Goal: Task Accomplishment & Management: Manage account settings

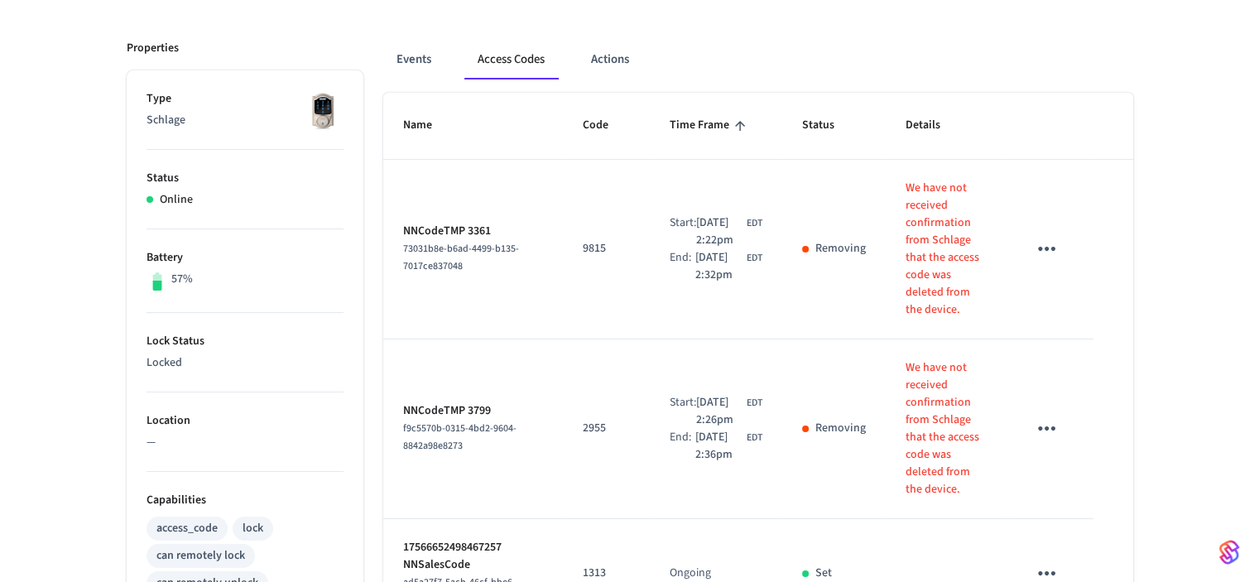
scroll to position [109, 0]
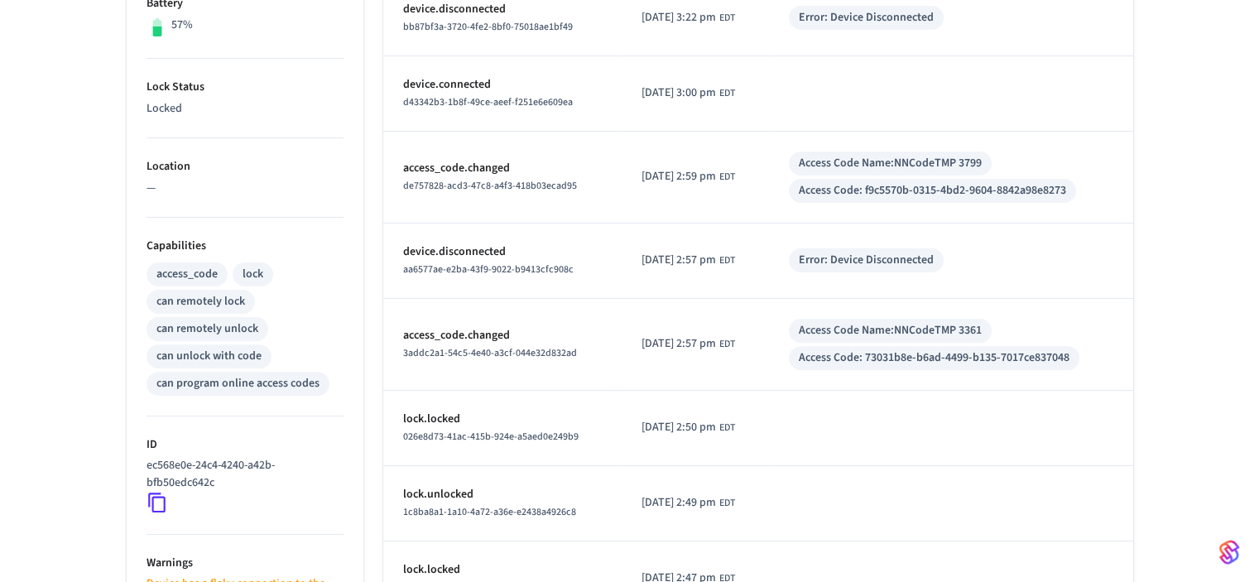
scroll to position [166, 0]
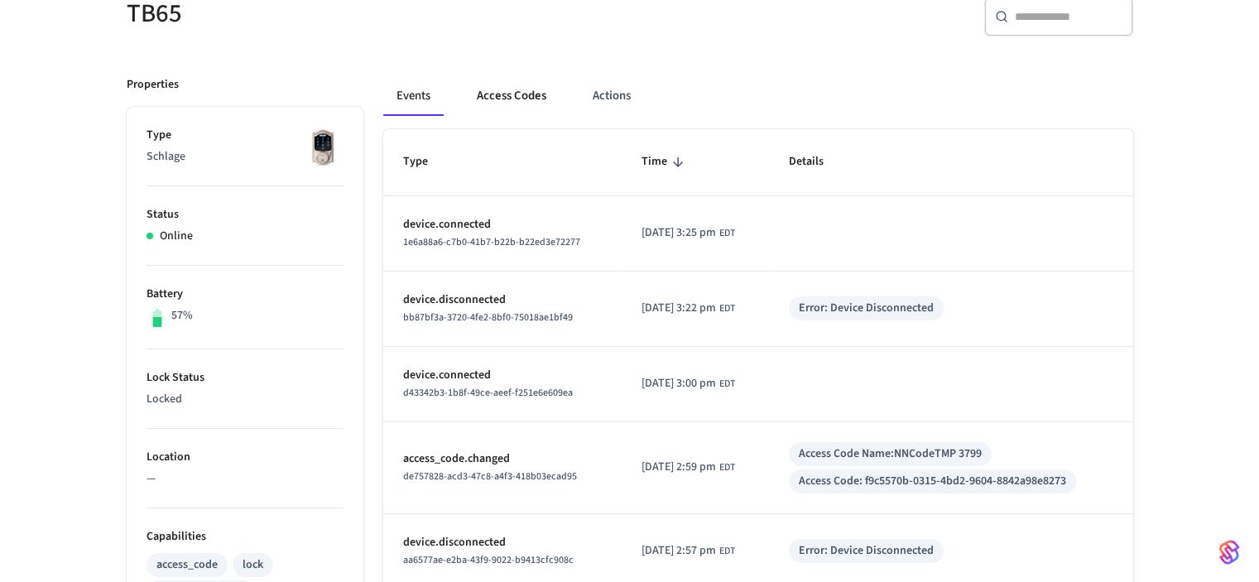
click at [529, 96] on button "Access Codes" at bounding box center [512, 96] width 96 height 40
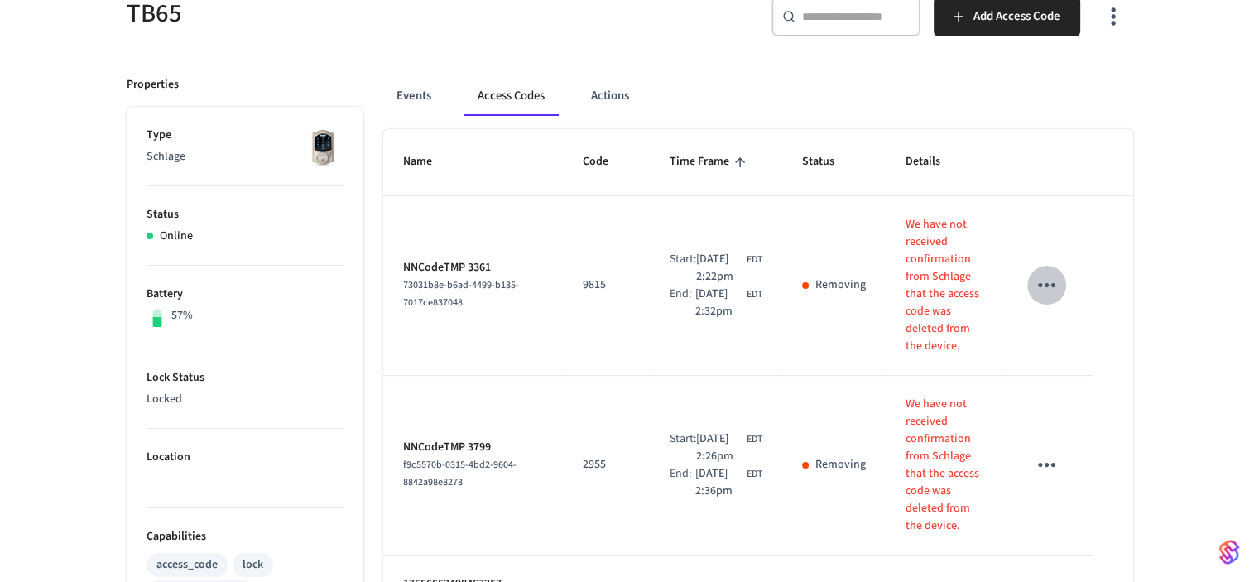
click at [1048, 281] on icon "sticky table" at bounding box center [1047, 285] width 26 height 26
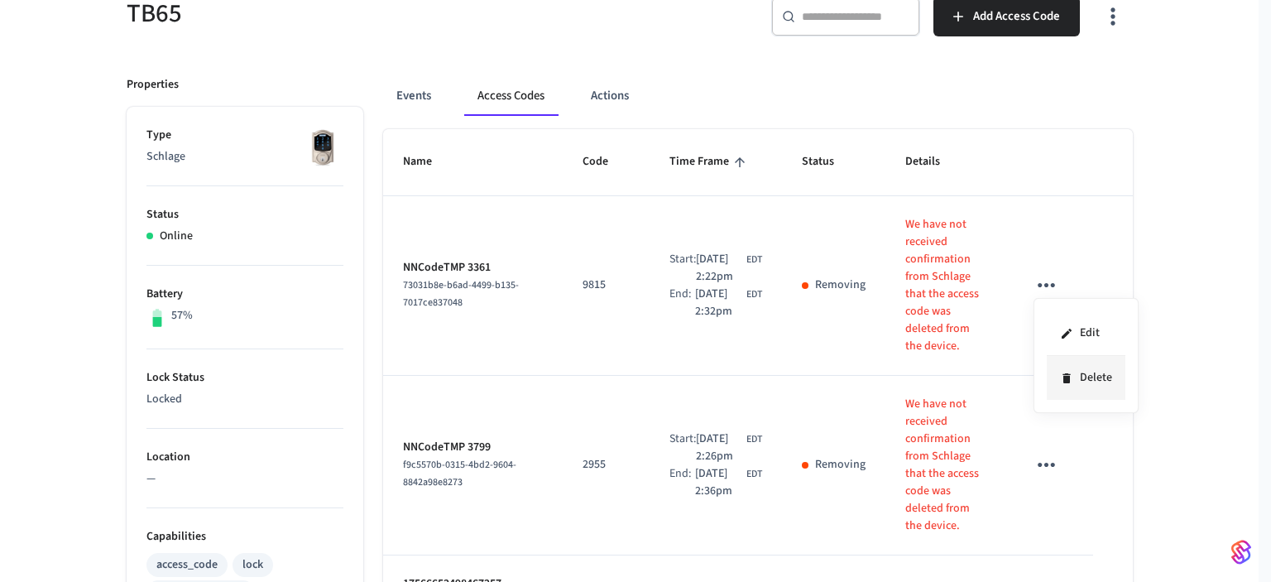
click at [1092, 377] on li "Delete" at bounding box center [1086, 378] width 79 height 44
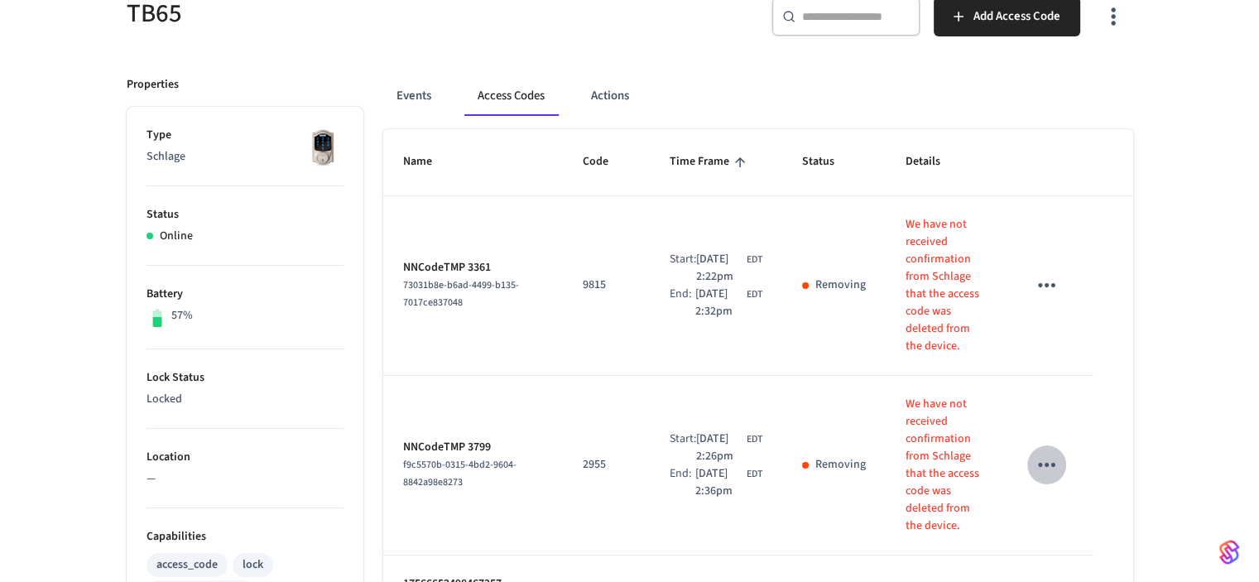
click at [1052, 464] on icon "sticky table" at bounding box center [1046, 465] width 17 height 4
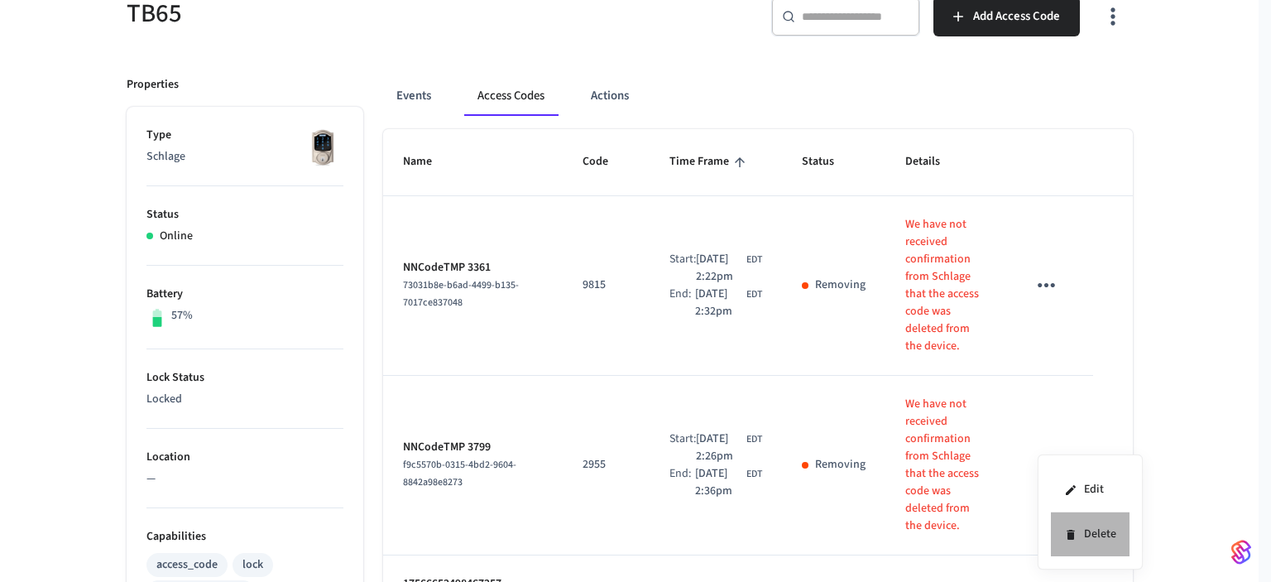
click at [1093, 537] on li "Delete" at bounding box center [1090, 534] width 79 height 44
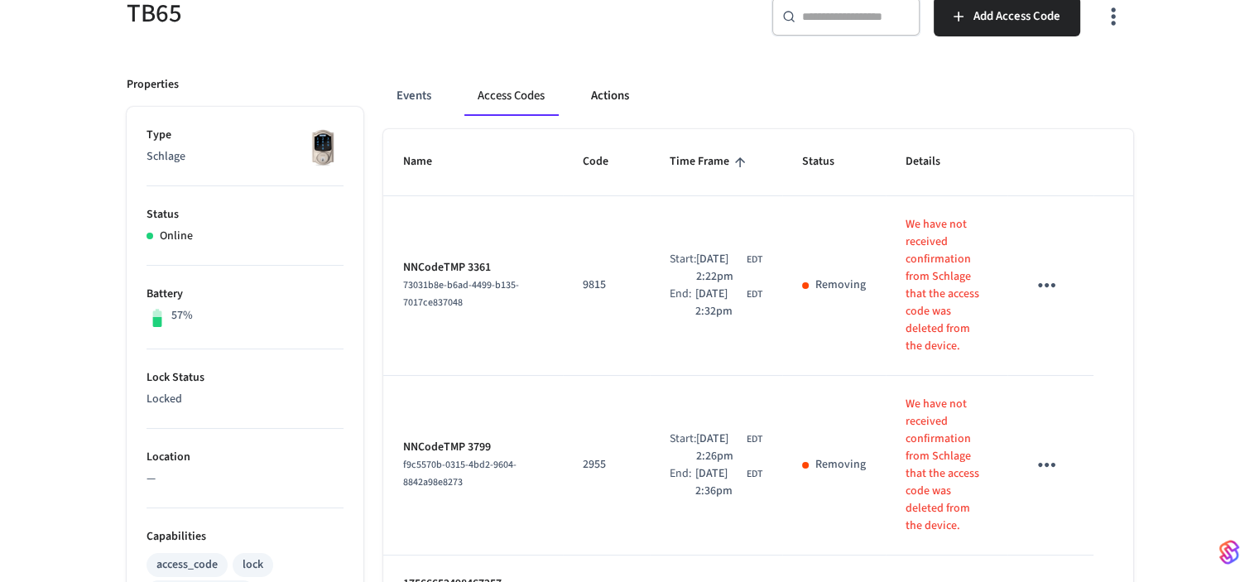
click at [606, 94] on button "Actions" at bounding box center [610, 96] width 65 height 40
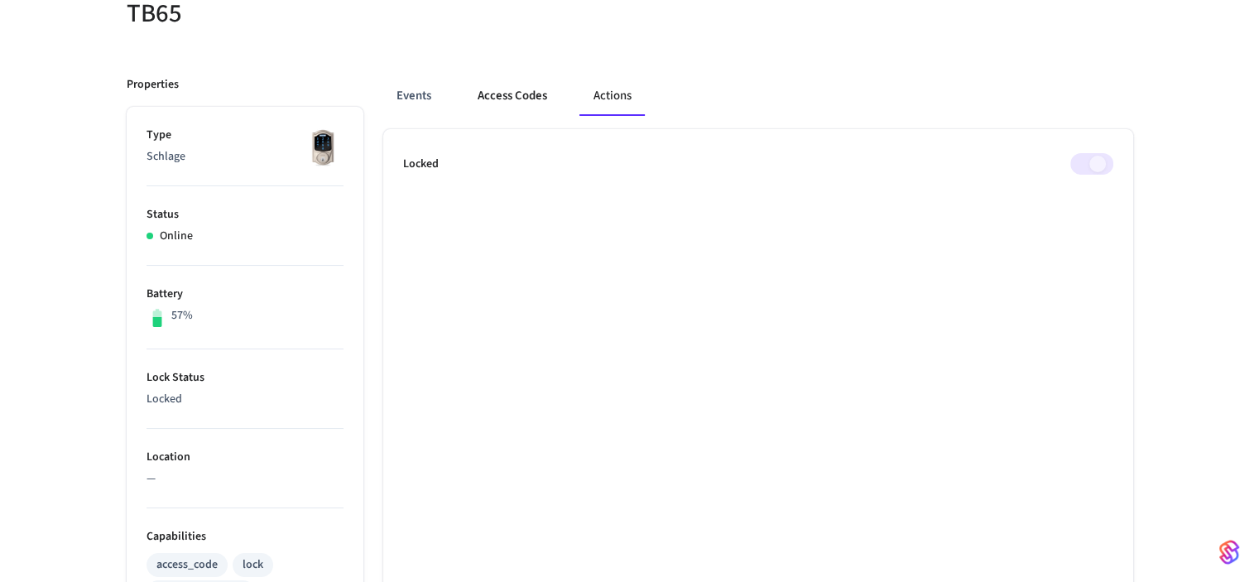
click at [520, 94] on button "Access Codes" at bounding box center [512, 96] width 96 height 40
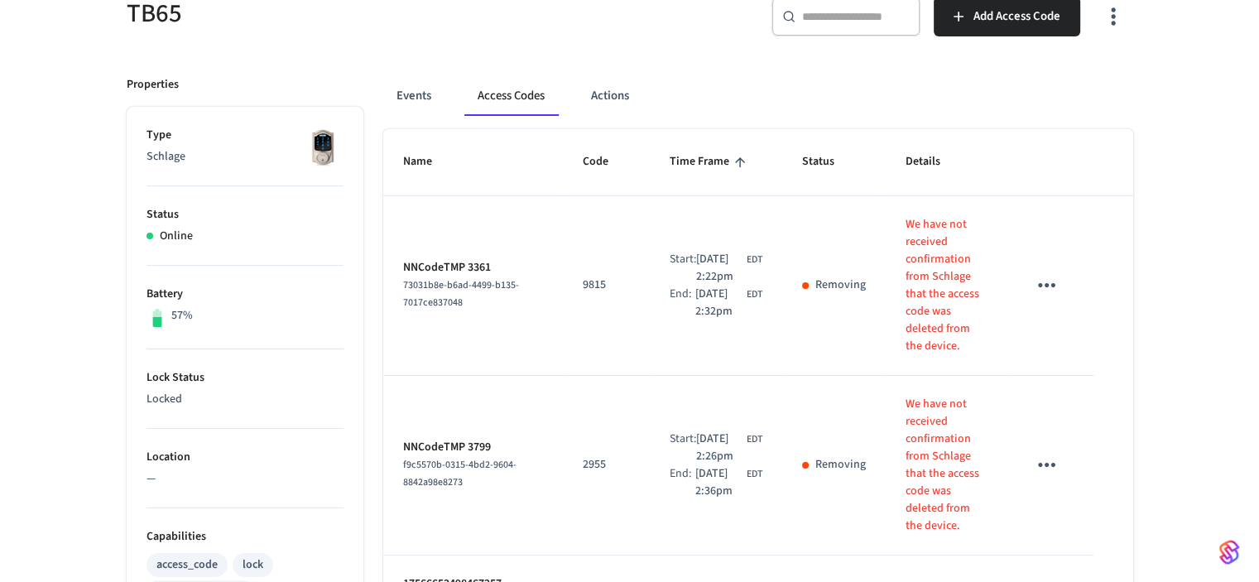
click at [1045, 281] on icon "sticky table" at bounding box center [1047, 285] width 26 height 26
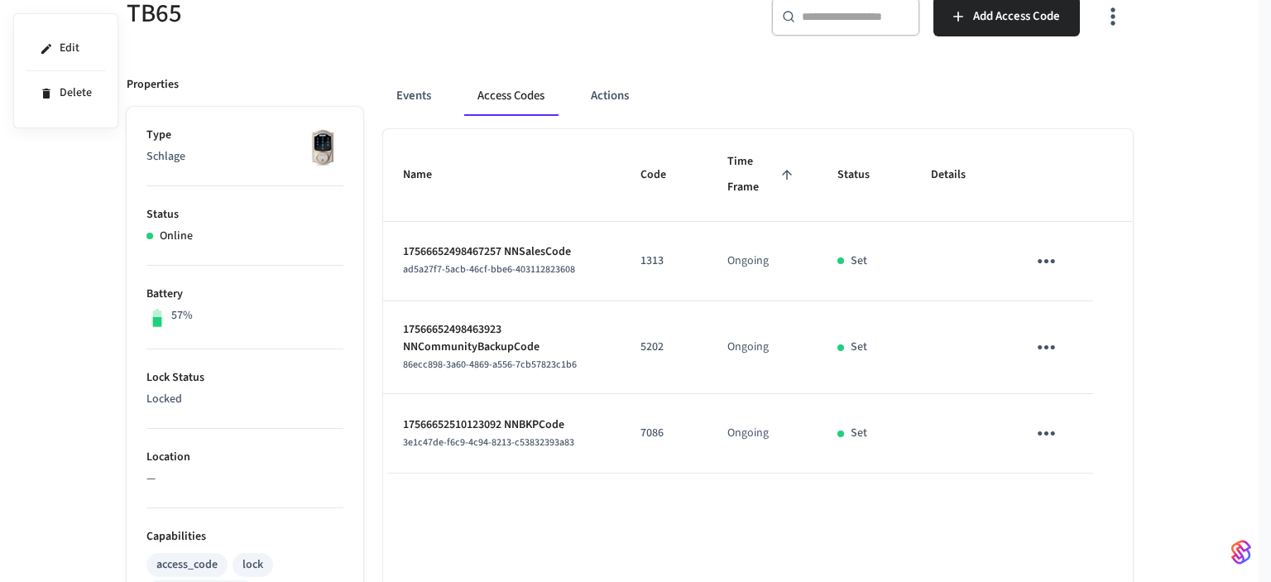
click at [609, 98] on div at bounding box center [635, 291] width 1271 height 582
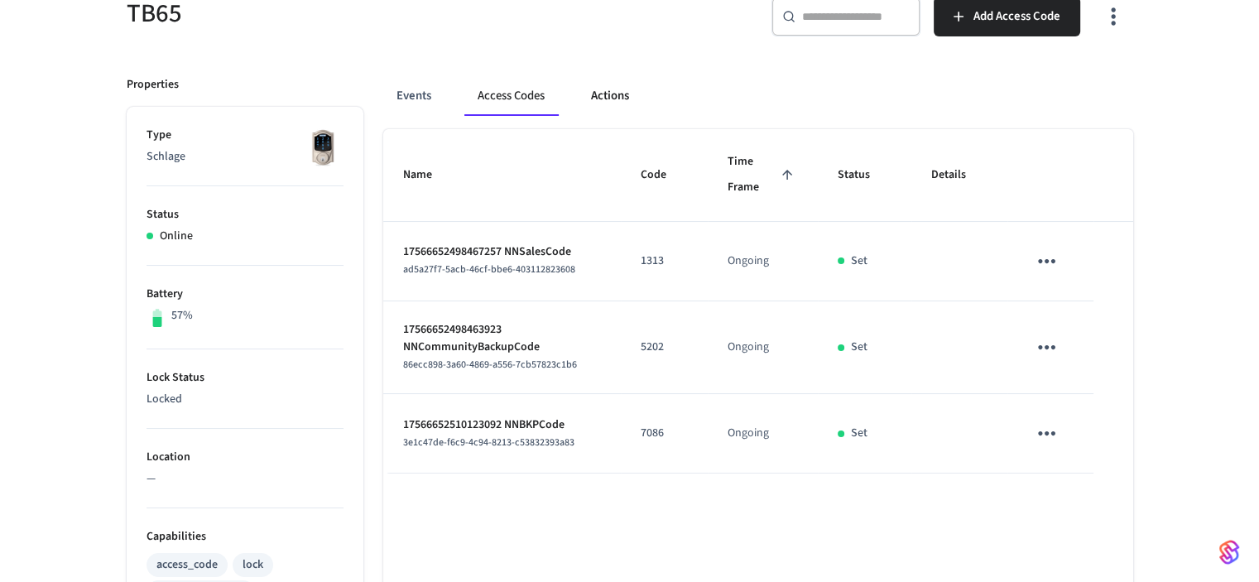
click at [602, 95] on button "Actions" at bounding box center [610, 96] width 65 height 40
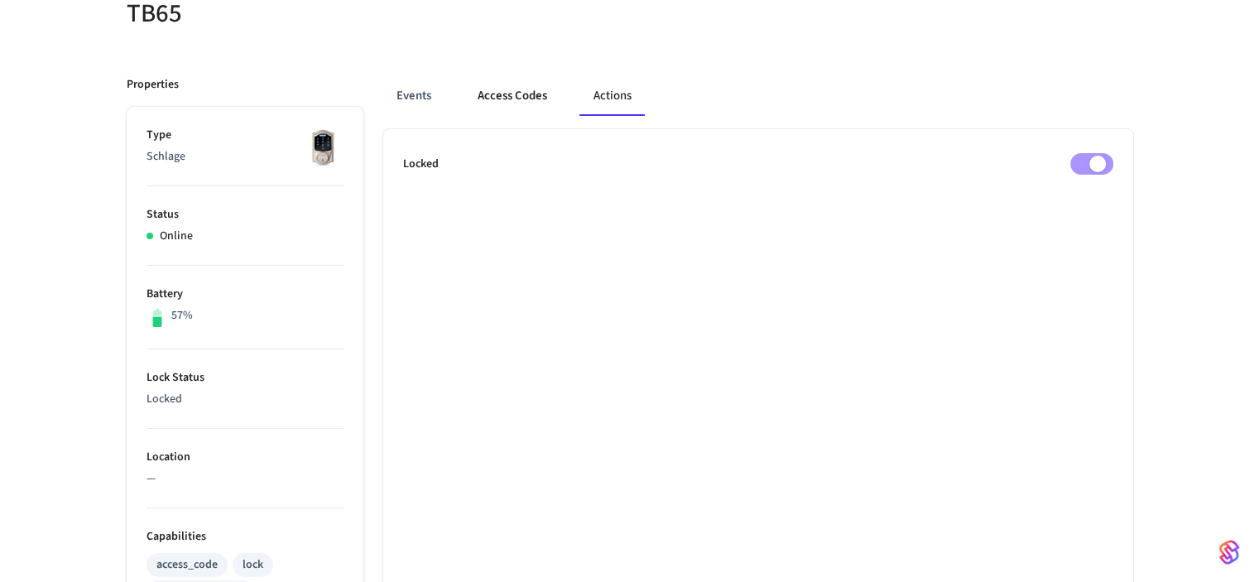
click at [513, 99] on button "Access Codes" at bounding box center [512, 96] width 96 height 40
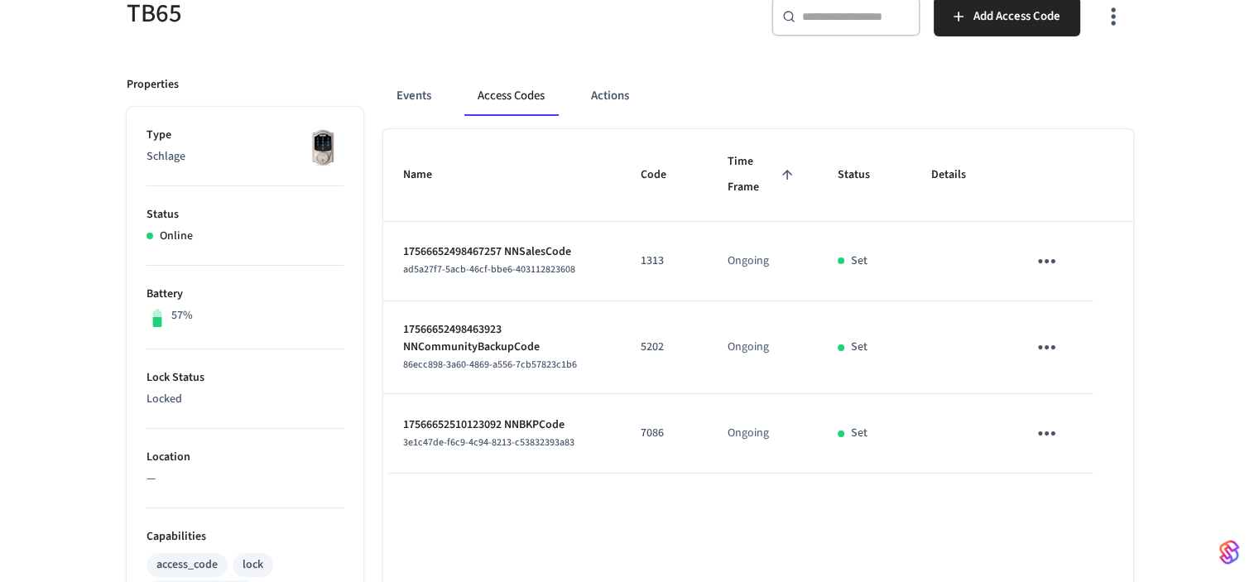
click at [36, 258] on div "TB65 ​ ​ Add Access Code Properties Type Schlage Status Online Battery 57% Lock…" at bounding box center [629, 549] width 1259 height 1185
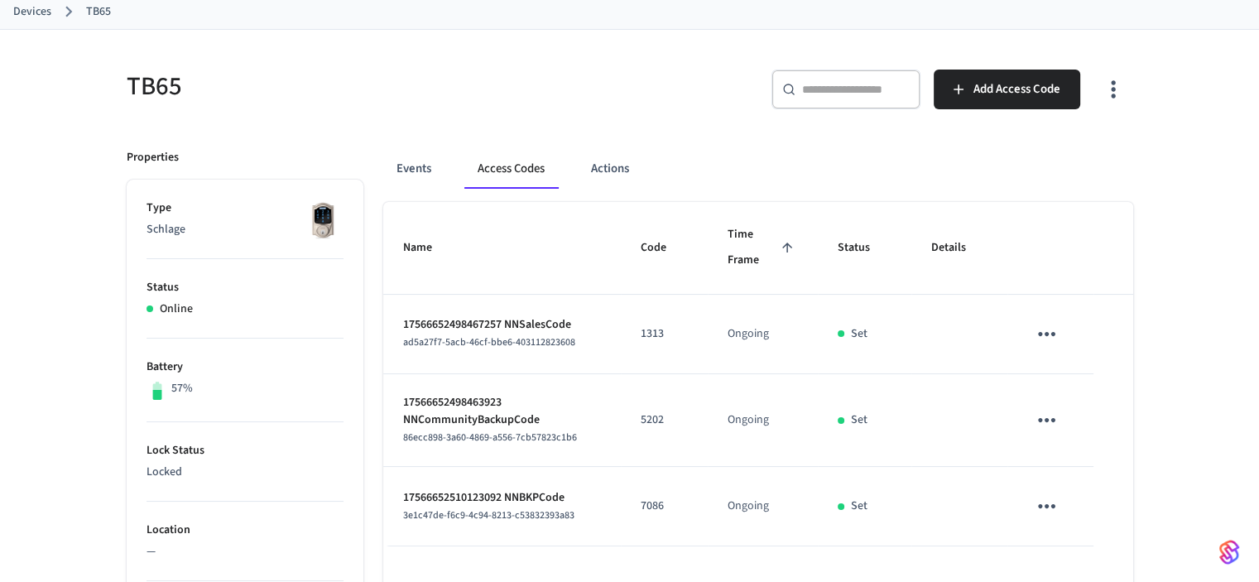
scroll to position [0, 0]
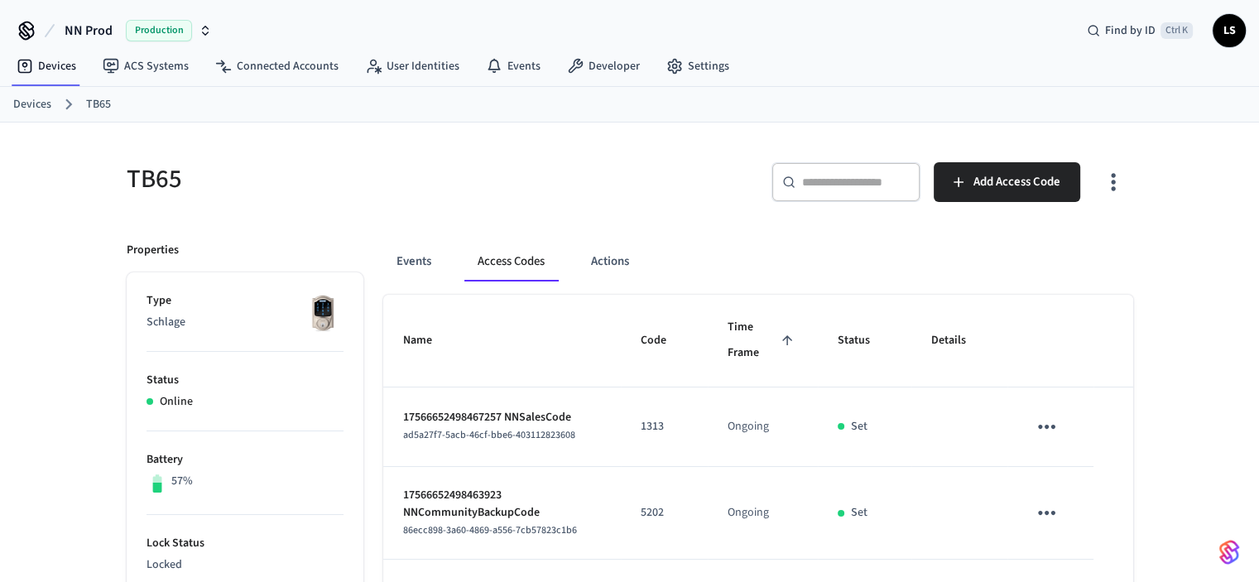
click at [32, 101] on link "Devices" at bounding box center [32, 104] width 38 height 17
